Goal: Information Seeking & Learning: Learn about a topic

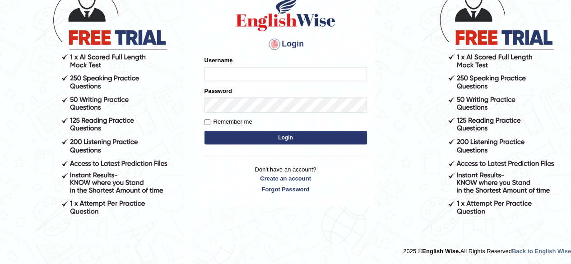
type input "PujaC"
click at [313, 135] on button "Login" at bounding box center [285, 138] width 162 height 14
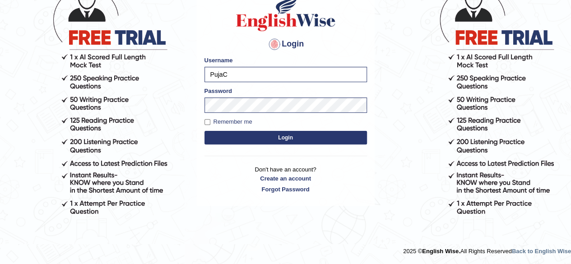
scroll to position [77, 0]
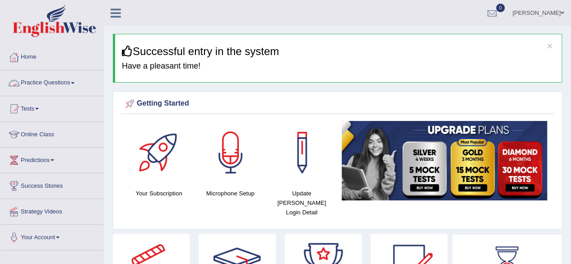
click at [74, 82] on span at bounding box center [73, 83] width 4 height 2
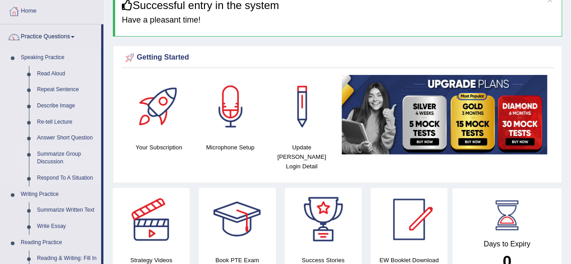
scroll to position [45, 0]
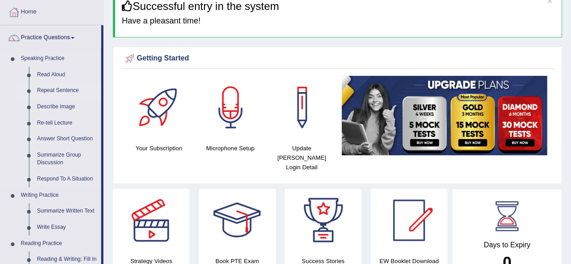
click at [65, 89] on link "Repeat Sentence" at bounding box center [67, 91] width 68 height 16
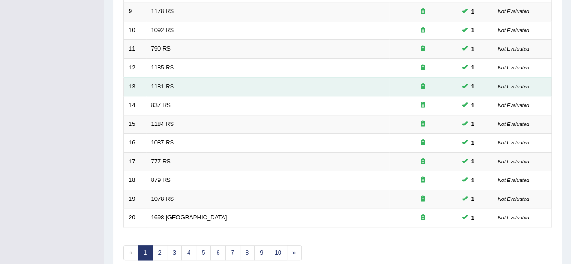
scroll to position [329, 0]
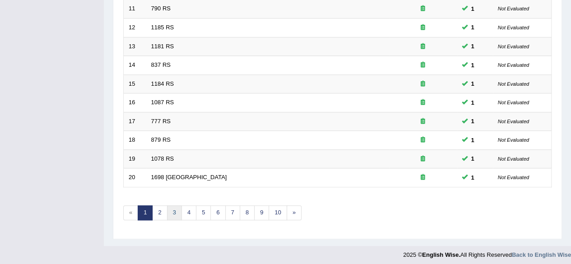
click at [176, 212] on link "3" at bounding box center [174, 212] width 15 height 15
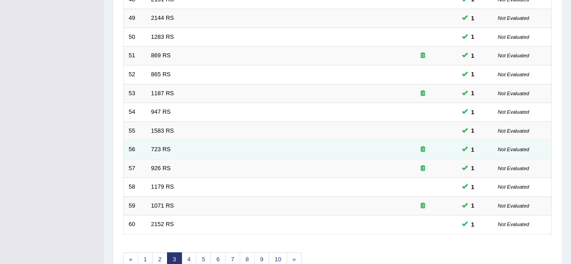
scroll to position [329, 0]
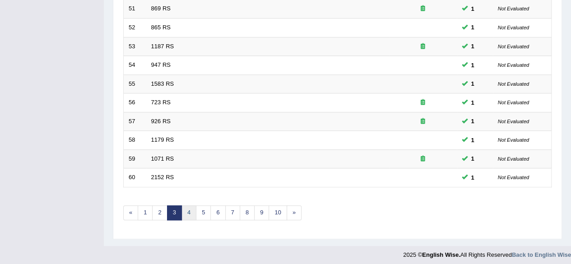
click at [185, 210] on link "4" at bounding box center [188, 212] width 15 height 15
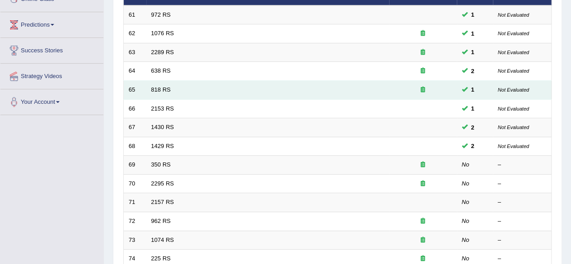
scroll to position [181, 0]
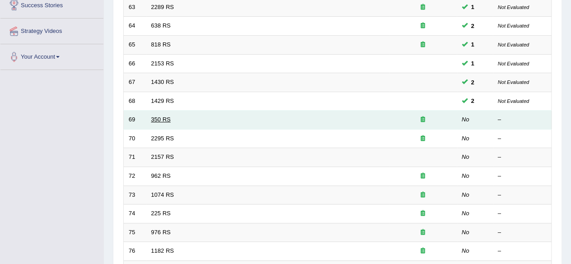
click at [160, 120] on link "350 RS" at bounding box center [160, 119] width 19 height 7
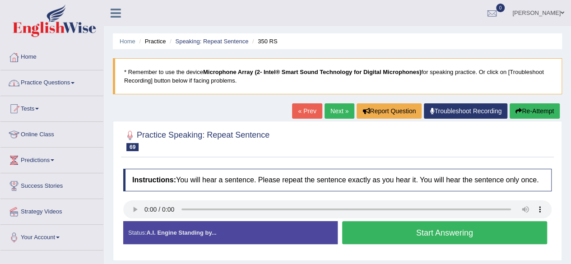
click at [76, 77] on link "Practice Questions" at bounding box center [51, 81] width 103 height 23
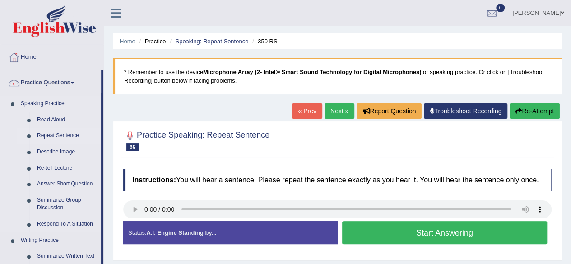
click at [55, 130] on link "Repeat Sentence" at bounding box center [67, 136] width 68 height 16
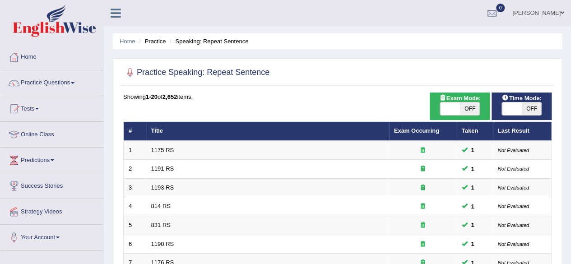
click at [538, 104] on span "OFF" at bounding box center [532, 108] width 20 height 13
checkbox input "true"
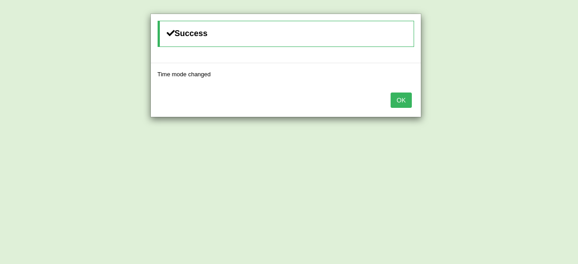
click at [399, 101] on button "OK" at bounding box center [400, 100] width 21 height 15
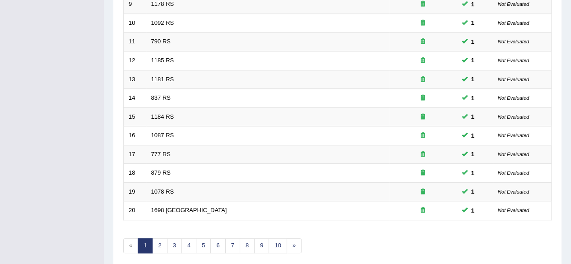
scroll to position [329, 0]
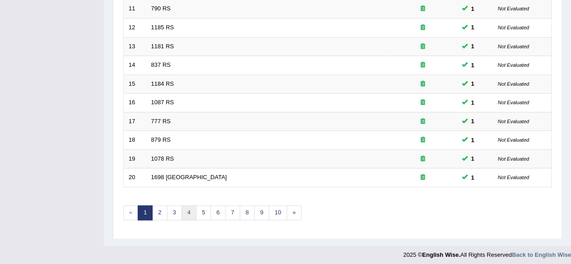
click at [185, 208] on link "4" at bounding box center [188, 212] width 15 height 15
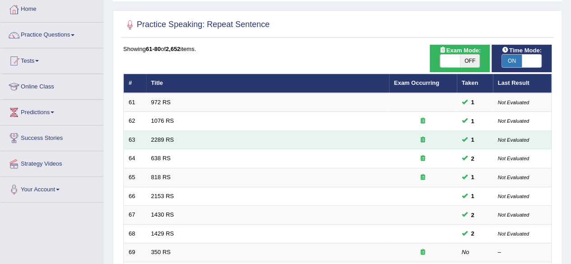
scroll to position [135, 0]
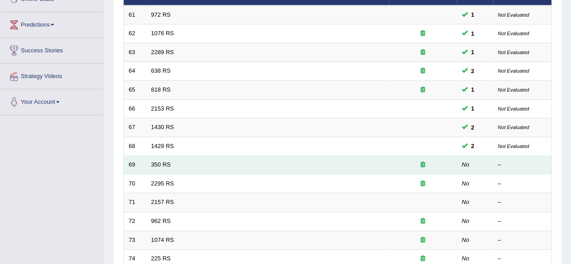
click at [148, 162] on td "350 RS" at bounding box center [267, 165] width 243 height 19
click at [160, 163] on link "350 RS" at bounding box center [160, 164] width 19 height 7
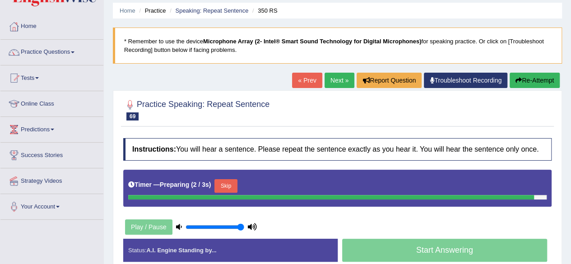
scroll to position [45, 0]
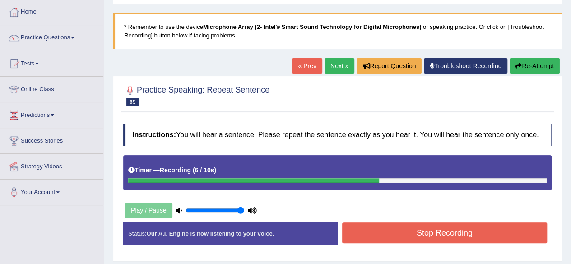
click at [451, 229] on button "Stop Recording" at bounding box center [444, 232] width 205 height 21
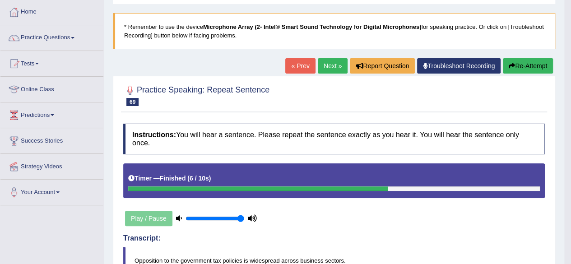
click at [542, 63] on button "Re-Attempt" at bounding box center [528, 65] width 50 height 15
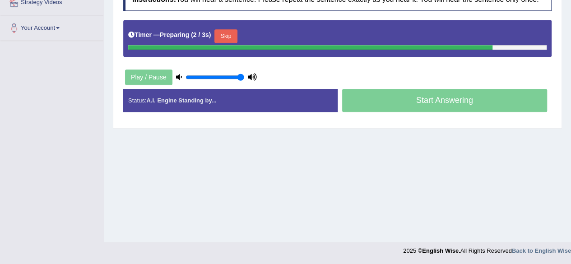
scroll to position [119, 0]
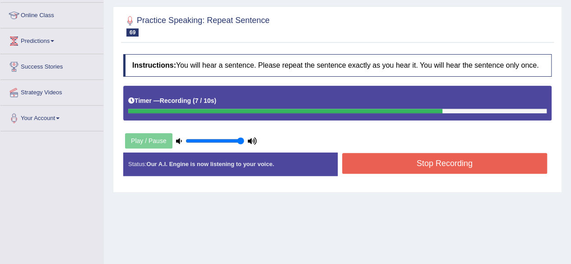
click at [470, 160] on button "Stop Recording" at bounding box center [444, 163] width 205 height 21
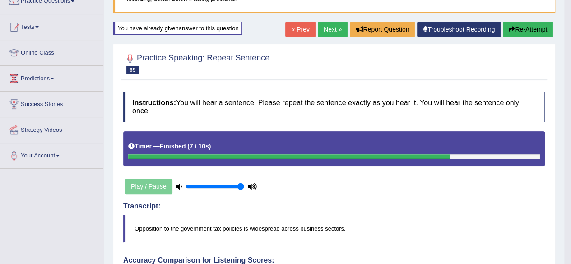
scroll to position [29, 0]
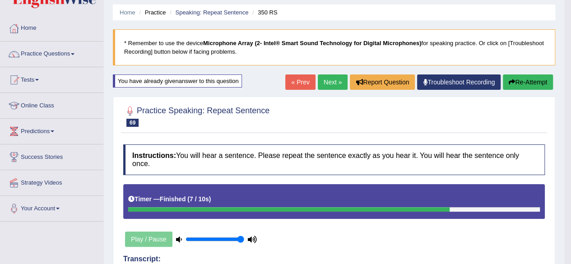
click at [519, 79] on button "Re-Attempt" at bounding box center [528, 81] width 50 height 15
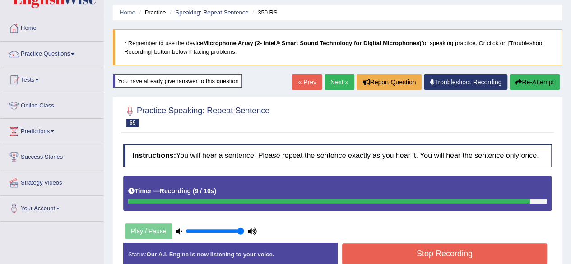
click at [433, 249] on button "Stop Recording" at bounding box center [444, 253] width 205 height 21
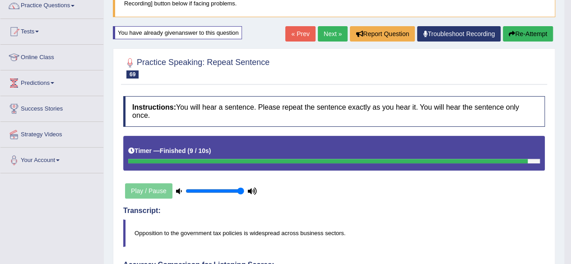
scroll to position [74, 0]
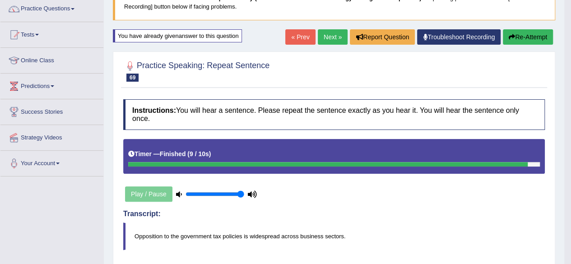
click at [528, 34] on button "Re-Attempt" at bounding box center [528, 36] width 50 height 15
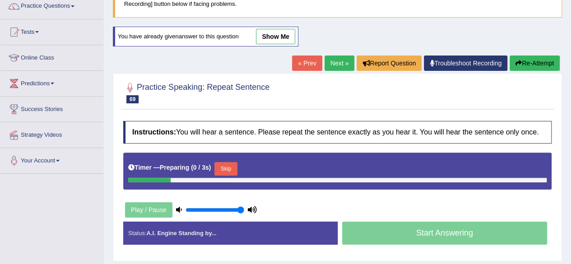
scroll to position [77, 0]
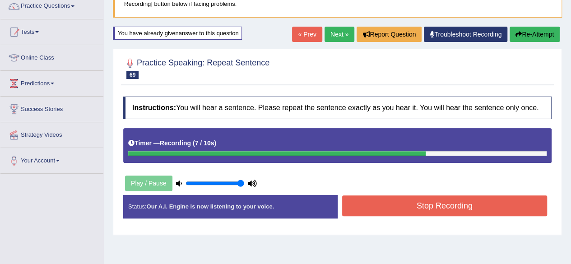
click at [468, 209] on button "Stop Recording" at bounding box center [444, 205] width 205 height 21
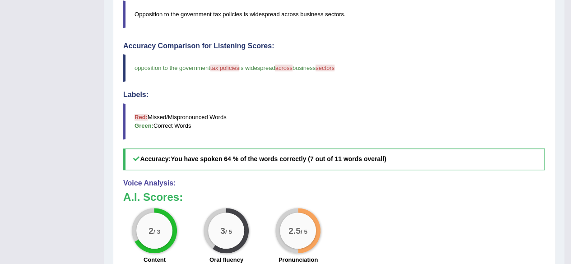
scroll to position [393, 0]
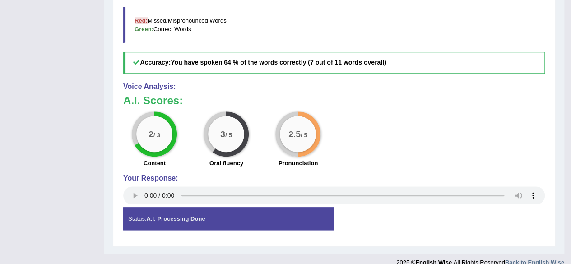
click at [123, 193] on div "Instructions: You will hear a sentence. Please repeat the sentence exactly as y…" at bounding box center [334, 8] width 426 height 465
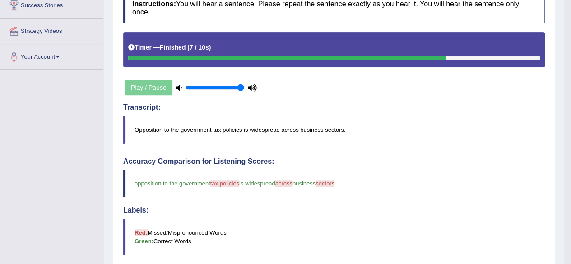
scroll to position [86, 0]
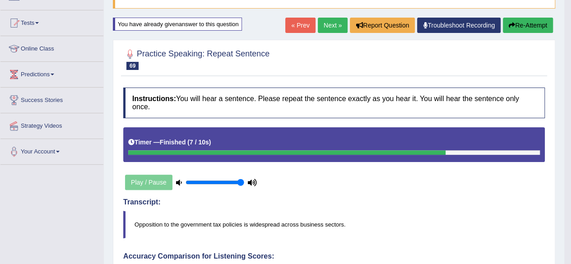
click at [528, 25] on button "Re-Attempt" at bounding box center [528, 25] width 50 height 15
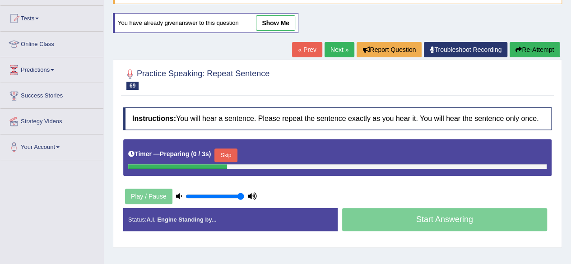
scroll to position [86, 0]
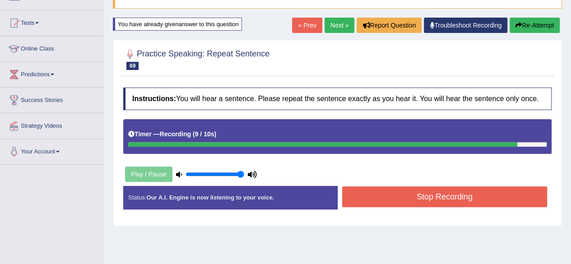
click at [488, 199] on button "Stop Recording" at bounding box center [444, 196] width 205 height 21
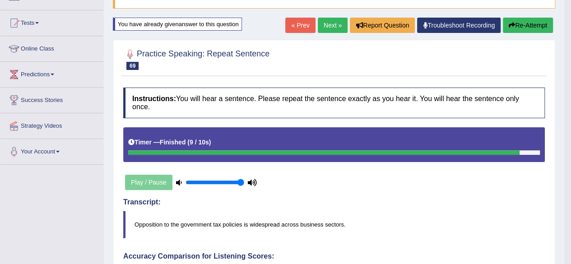
click at [322, 30] on link "Next »" at bounding box center [333, 25] width 30 height 15
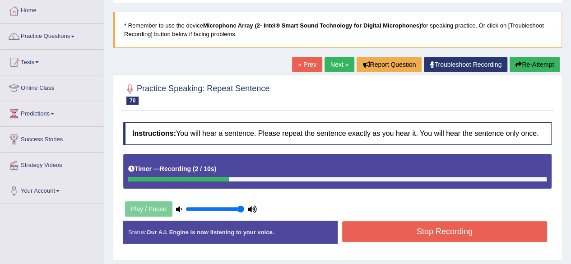
scroll to position [135, 0]
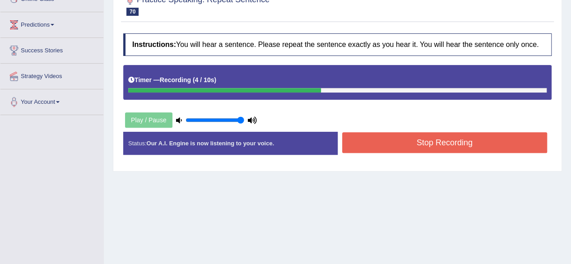
click at [433, 133] on button "Stop Recording" at bounding box center [444, 142] width 205 height 21
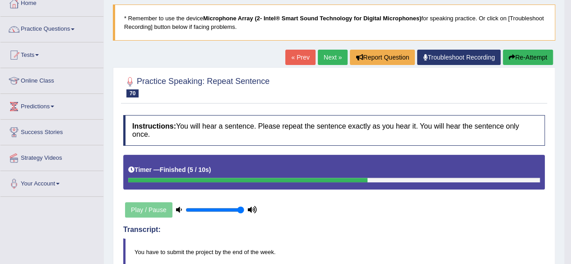
scroll to position [45, 0]
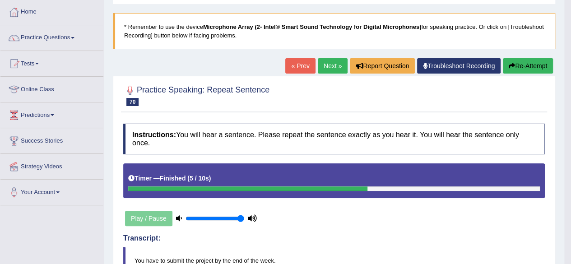
click at [327, 65] on link "Next »" at bounding box center [333, 65] width 30 height 15
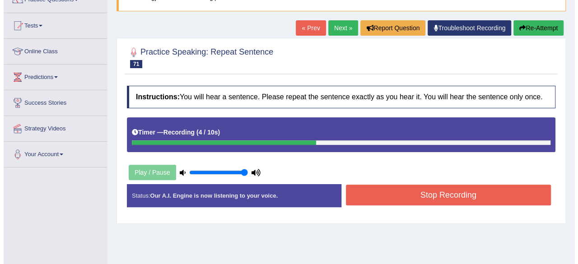
scroll to position [135, 0]
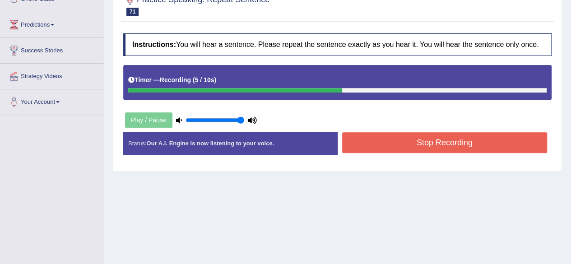
click at [435, 141] on button "Stop Recording" at bounding box center [444, 142] width 205 height 21
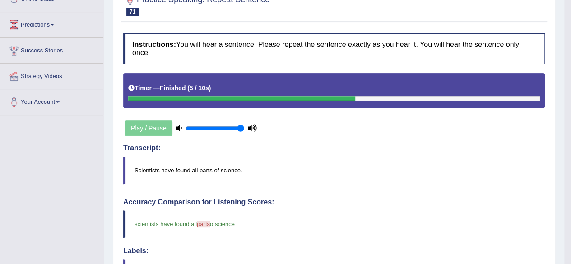
scroll to position [45, 0]
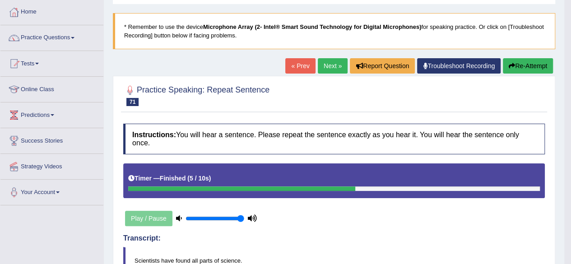
click at [527, 65] on button "Re-Attempt" at bounding box center [528, 65] width 50 height 15
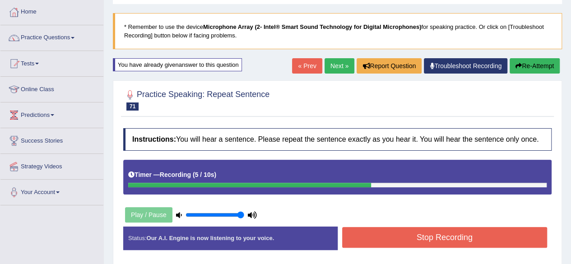
click at [426, 232] on button "Stop Recording" at bounding box center [444, 237] width 205 height 21
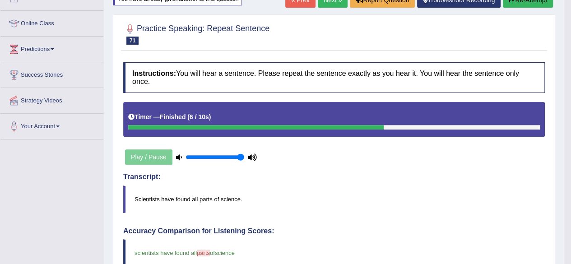
scroll to position [45, 0]
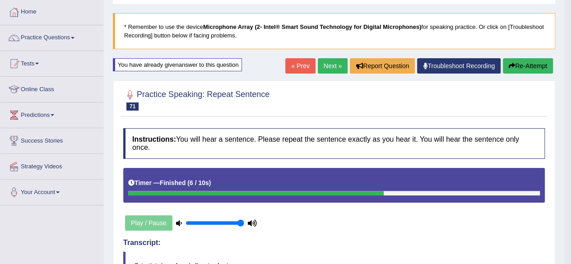
click at [324, 65] on link "Next »" at bounding box center [333, 65] width 30 height 15
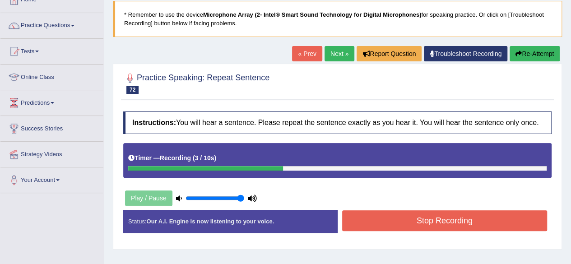
scroll to position [90, 0]
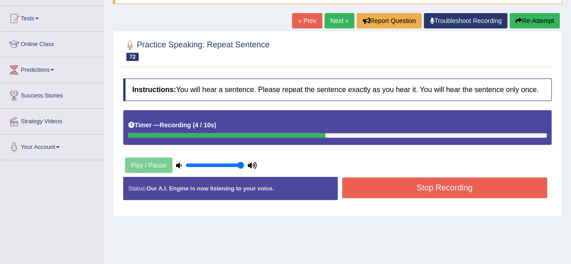
click at [459, 187] on button "Stop Recording" at bounding box center [444, 187] width 205 height 21
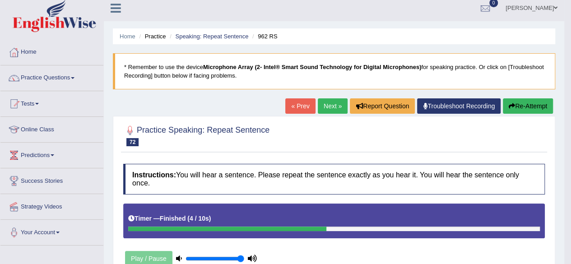
scroll to position [0, 0]
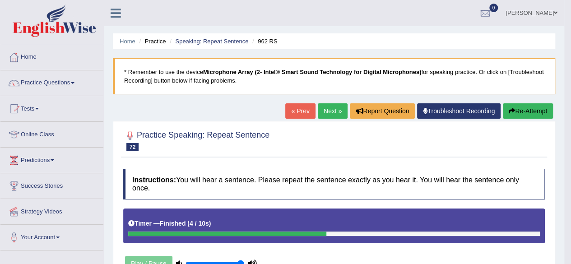
click at [333, 105] on link "Next »" at bounding box center [333, 110] width 30 height 15
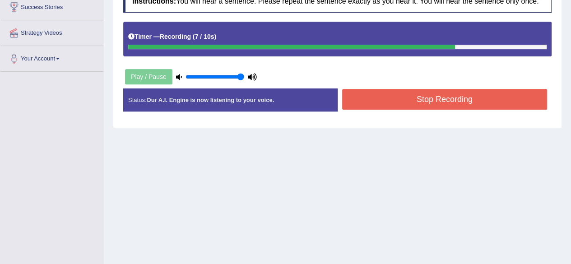
scroll to position [209, 0]
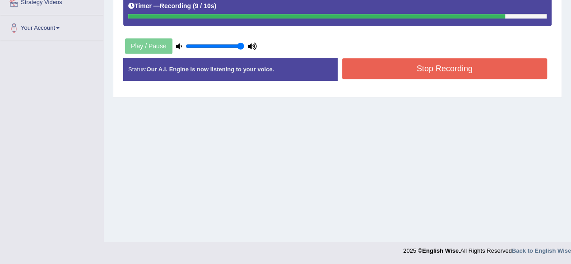
click at [457, 64] on button "Stop Recording" at bounding box center [444, 68] width 205 height 21
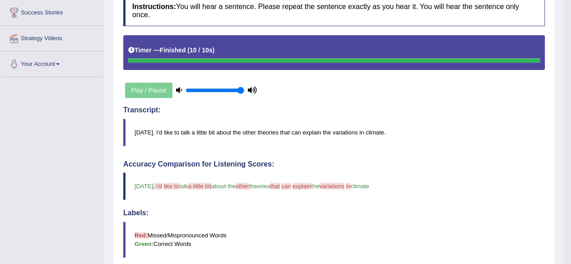
scroll to position [74, 0]
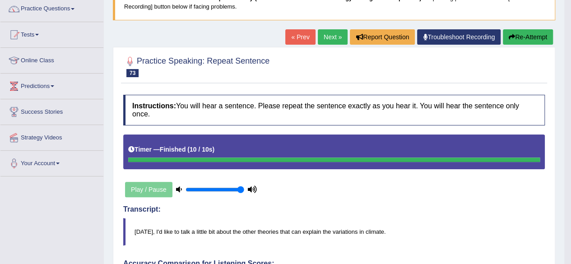
click at [326, 35] on link "Next »" at bounding box center [333, 36] width 30 height 15
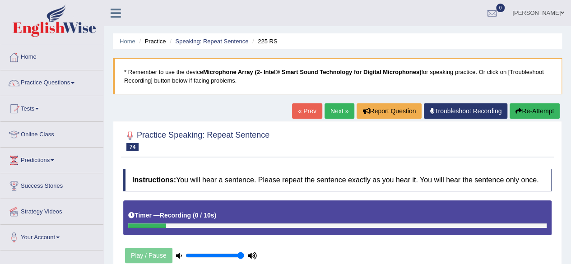
click at [516, 115] on button "Re-Attempt" at bounding box center [535, 110] width 50 height 15
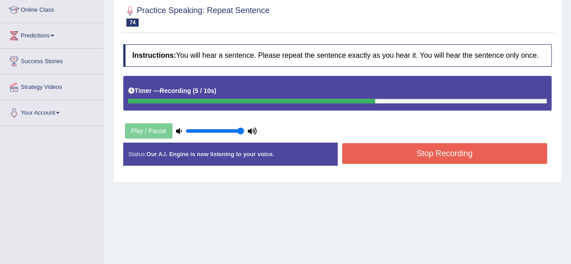
scroll to position [181, 0]
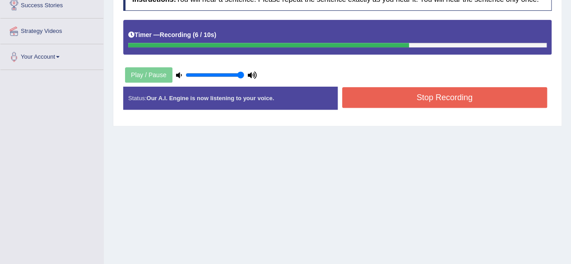
click at [435, 99] on button "Stop Recording" at bounding box center [444, 97] width 205 height 21
